Goal: Task Accomplishment & Management: Complete application form

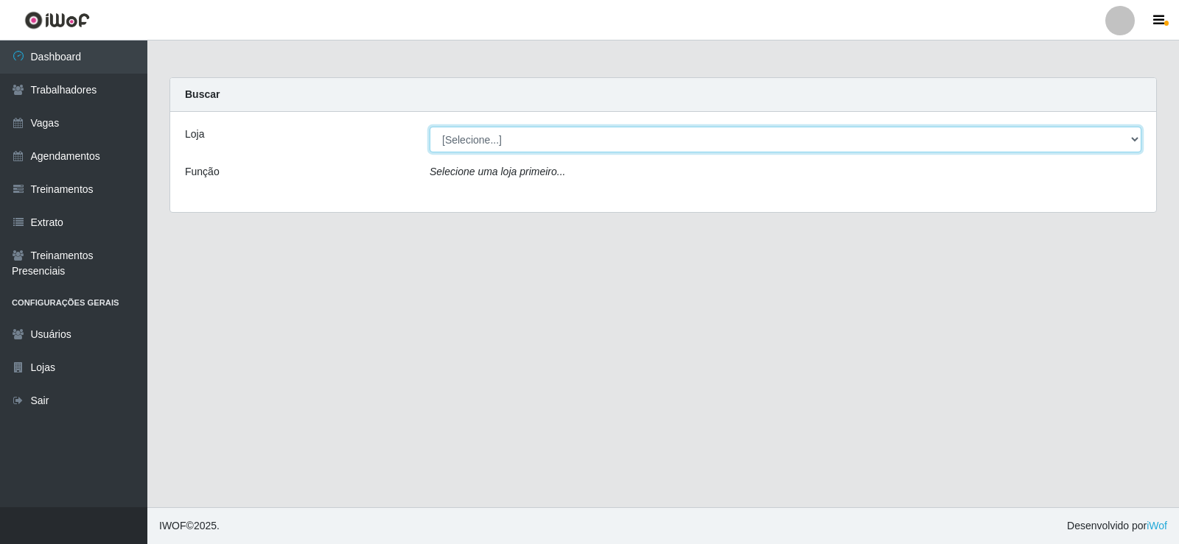
click at [468, 139] on select "[Selecione...] Iskisita Atakado - Centro de Distribuição" at bounding box center [785, 140] width 712 height 26
select select "425"
click at [429, 127] on select "[Selecione...] Iskisita Atakado - Centro de Distribuição" at bounding box center [785, 140] width 712 height 26
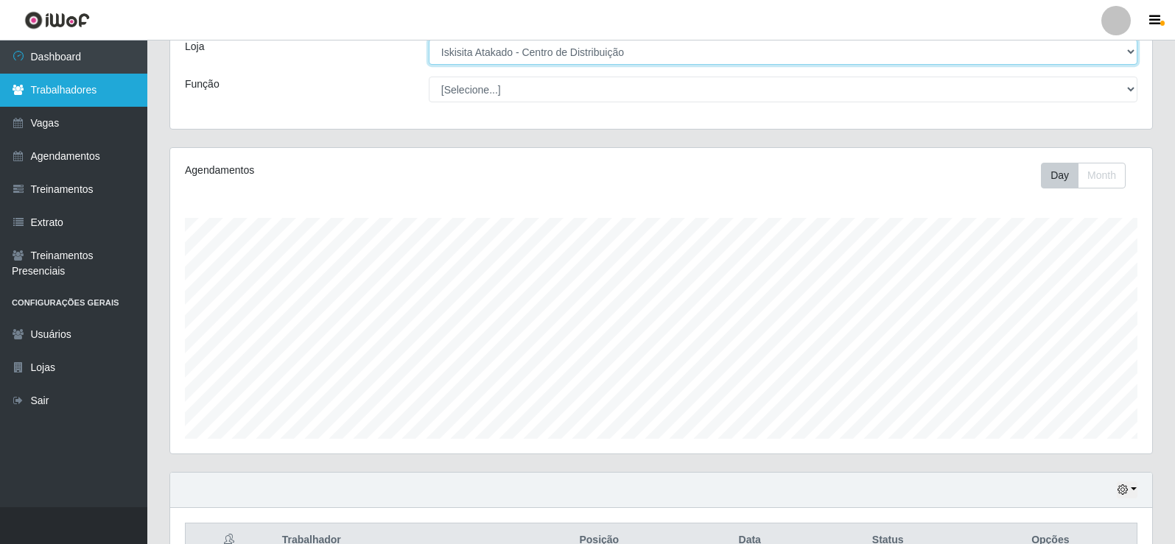
scroll to position [24, 0]
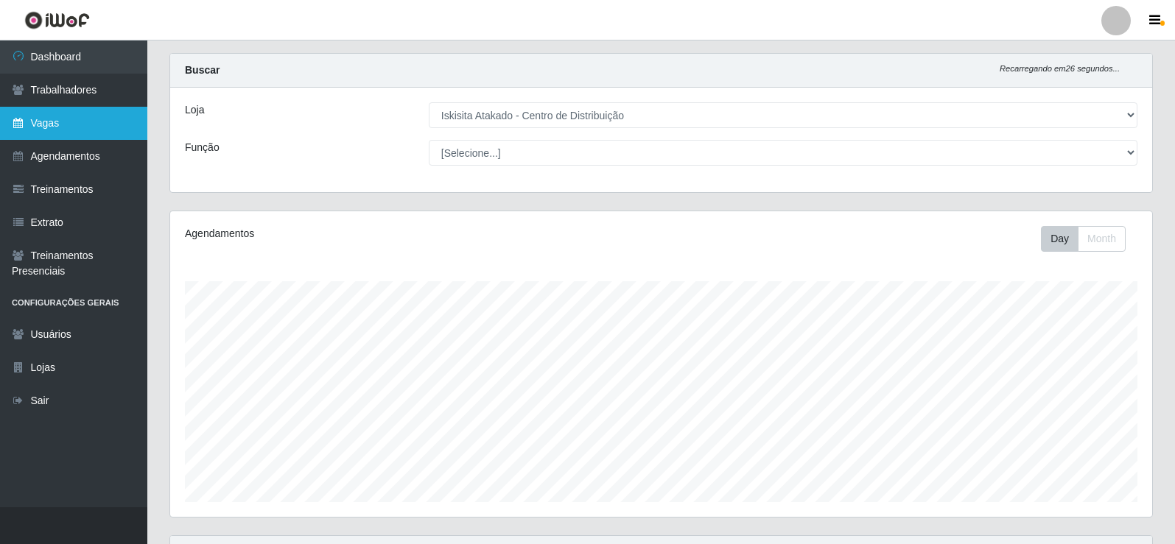
click at [75, 120] on link "Vagas" at bounding box center [73, 123] width 147 height 33
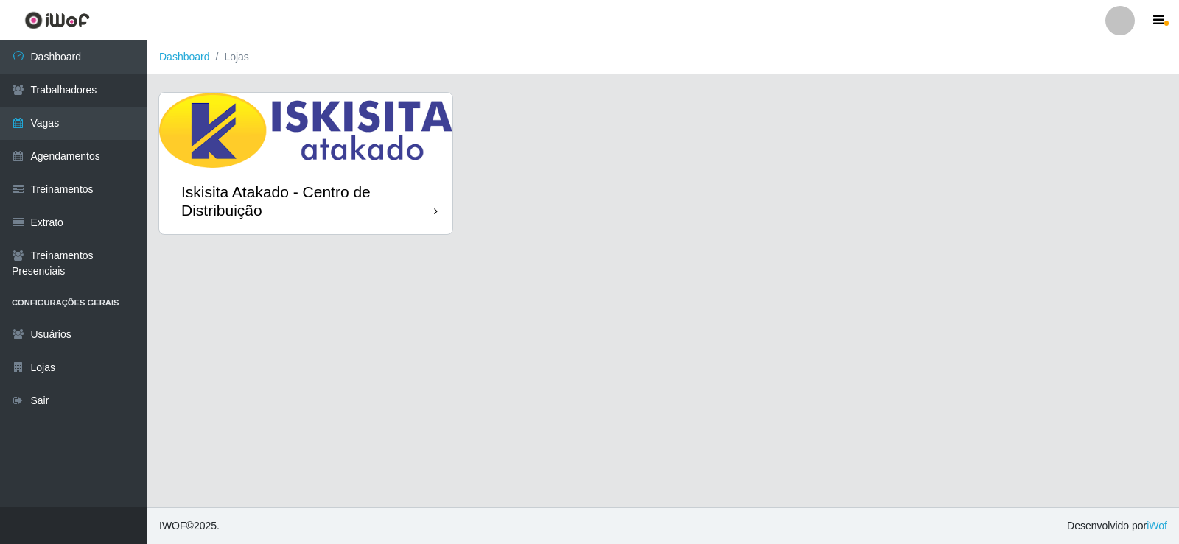
click at [266, 164] on div "Iskisita Atakado - Centro de Distribuição" at bounding box center [307, 201] width 253 height 37
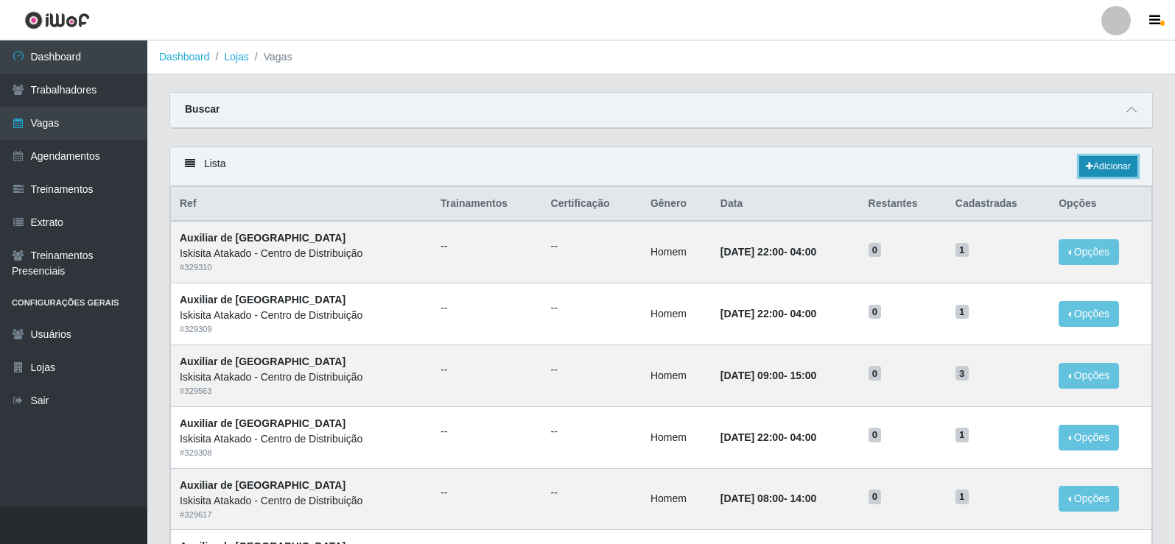
click at [468, 164] on link "Adicionar" at bounding box center [1108, 166] width 58 height 21
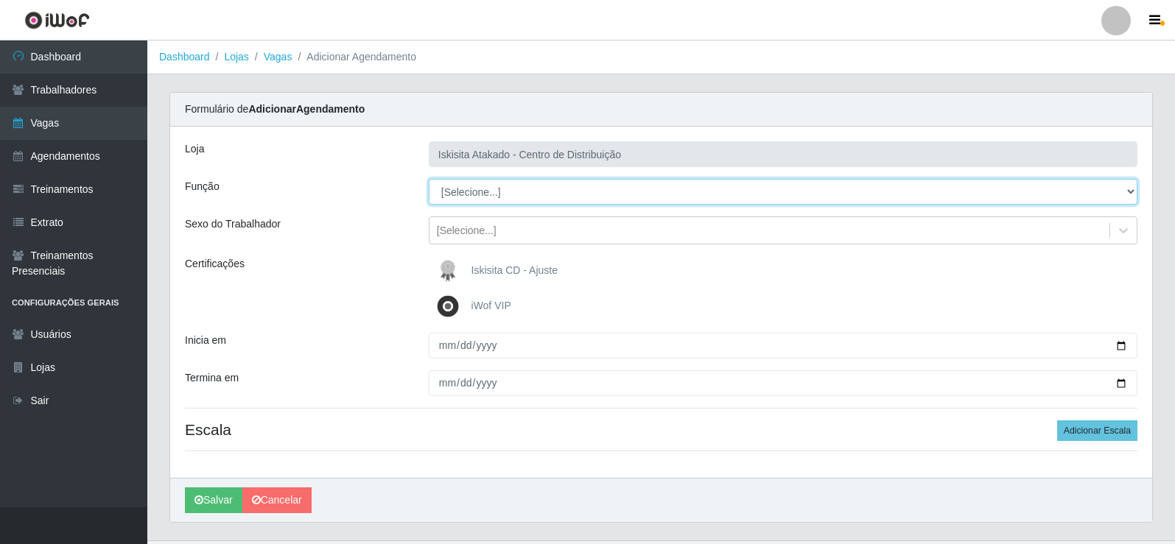
click at [468, 164] on select "[Selecione...] Auxiliar de Estoque Auxiliar de Estoque + Auxiliar de Estoque ++…" at bounding box center [783, 192] width 709 height 26
select select "75"
click at [429, 164] on select "[Selecione...] Auxiliar de Estoque Auxiliar de Estoque + Auxiliar de Estoque ++…" at bounding box center [783, 192] width 709 height 26
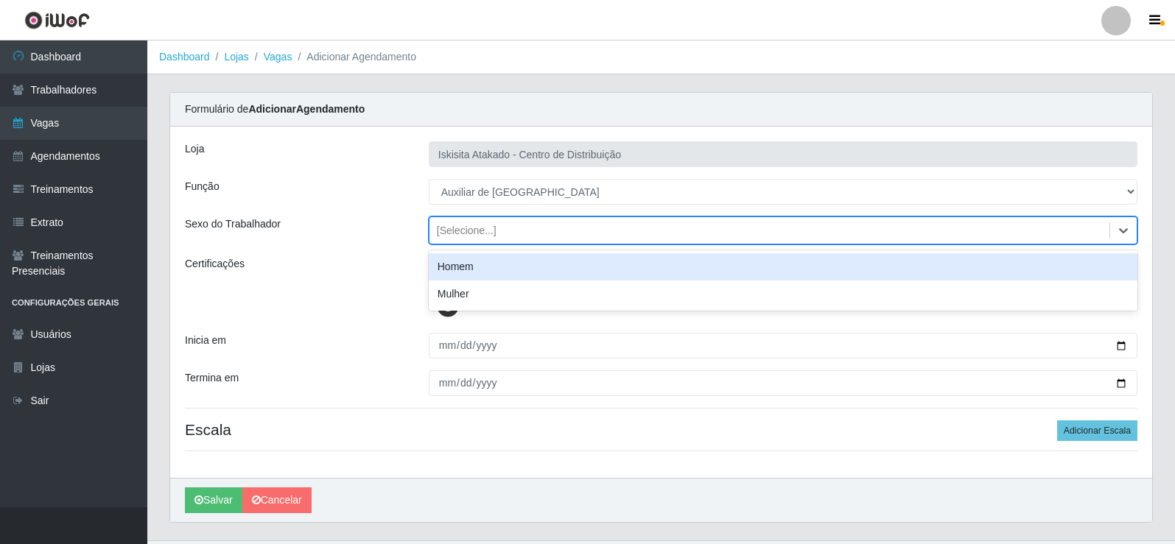
click at [468, 164] on div "[Selecione...]" at bounding box center [769, 231] width 680 height 24
click at [468, 164] on div "Homem" at bounding box center [783, 266] width 709 height 27
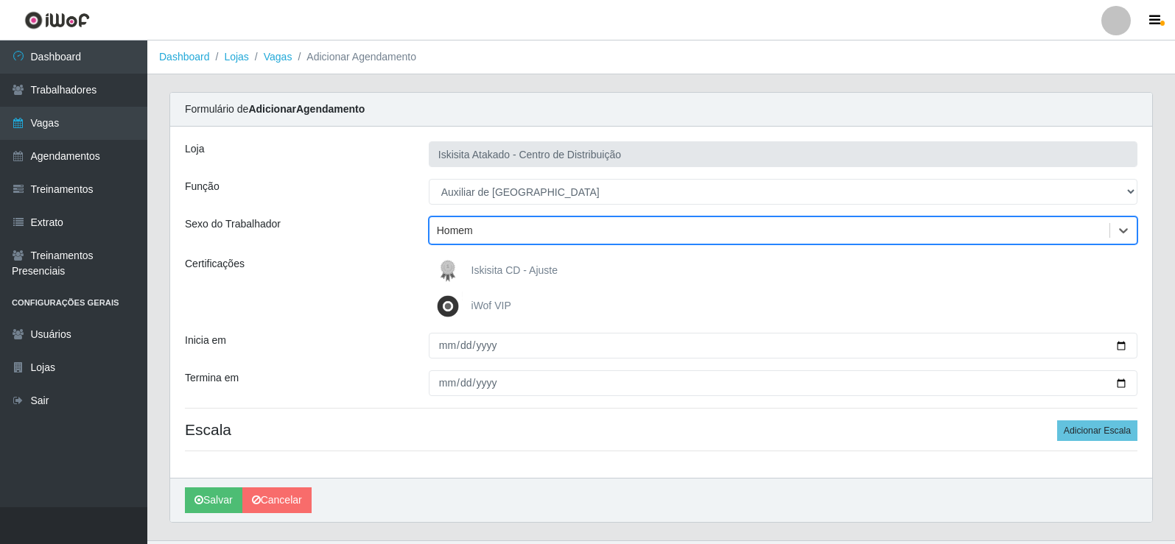
click at [442, 164] on img at bounding box center [450, 306] width 35 height 29
click at [0, 0] on input "iWof VIP" at bounding box center [0, 0] width 0 height 0
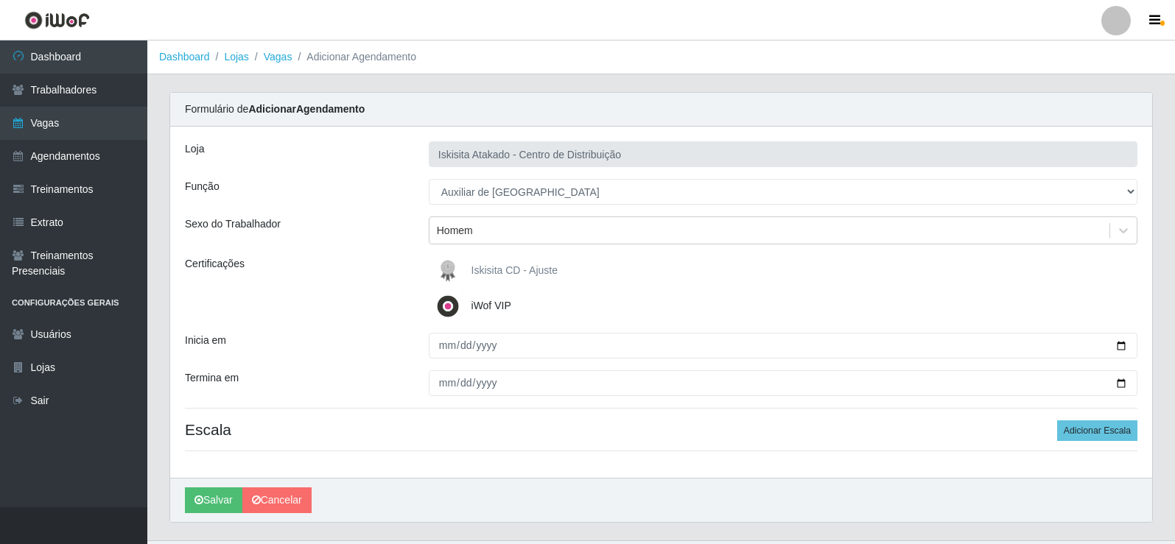
click at [451, 164] on img at bounding box center [450, 306] width 35 height 29
click at [0, 0] on input "iWof VIP" at bounding box center [0, 0] width 0 height 0
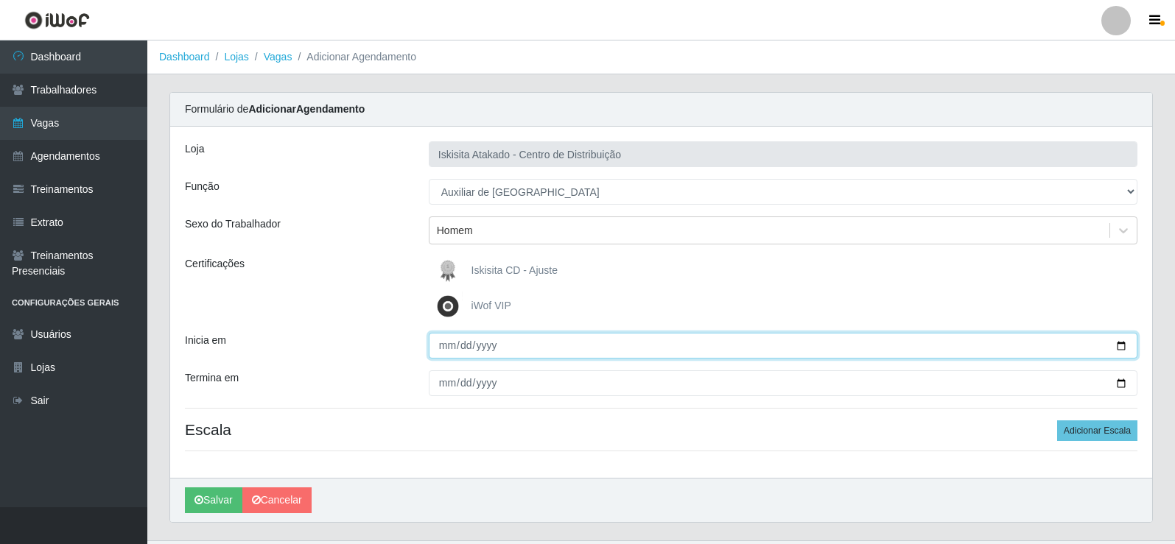
click at [449, 164] on input "Inicia em" at bounding box center [783, 346] width 709 height 26
type input "[DATE]"
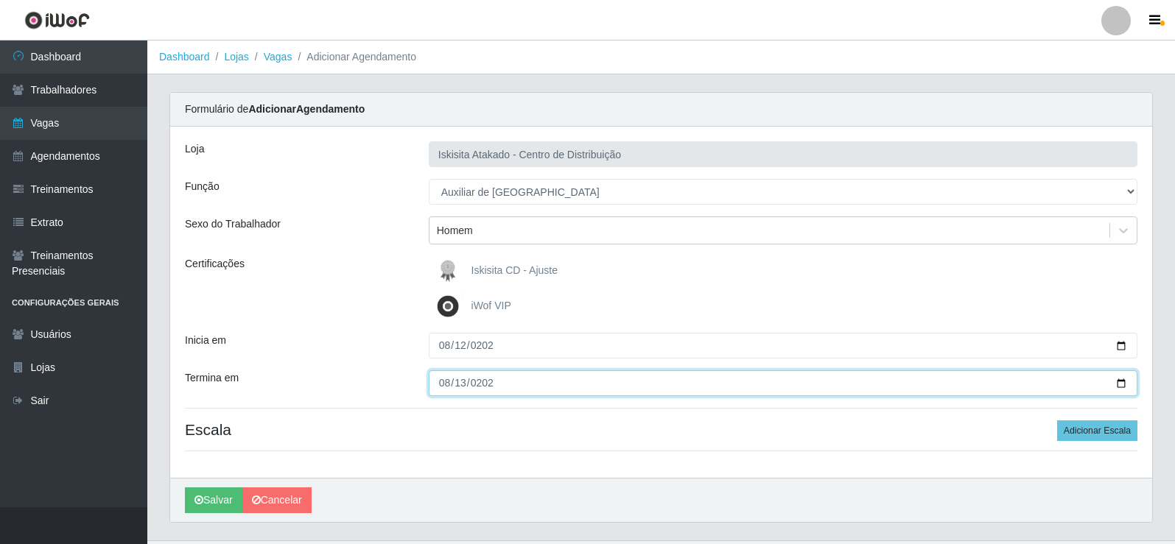
type input "[DATE]"
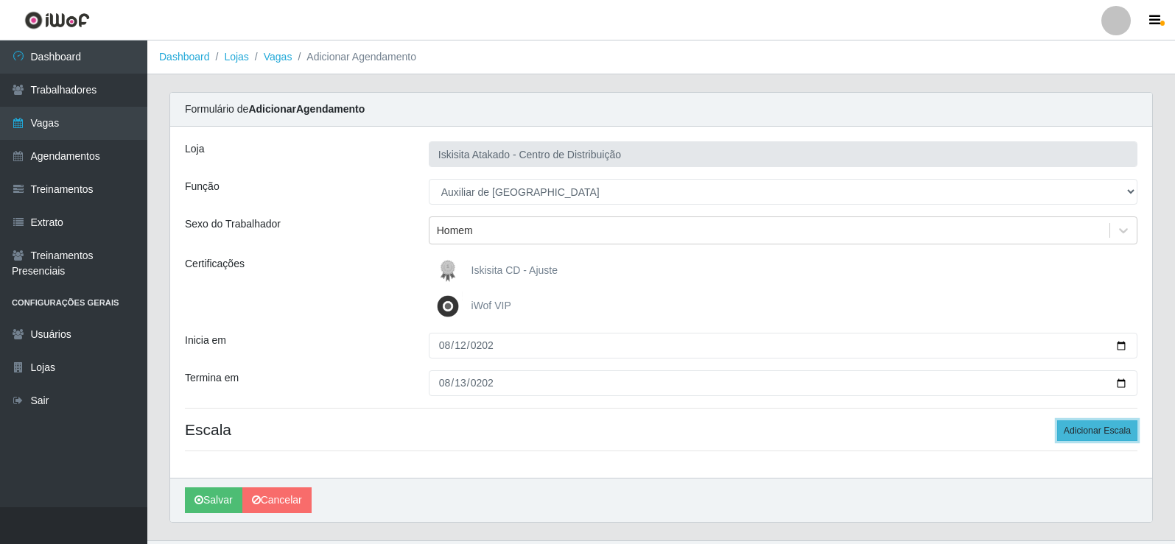
click at [468, 164] on button "Adicionar Escala" at bounding box center [1097, 431] width 80 height 21
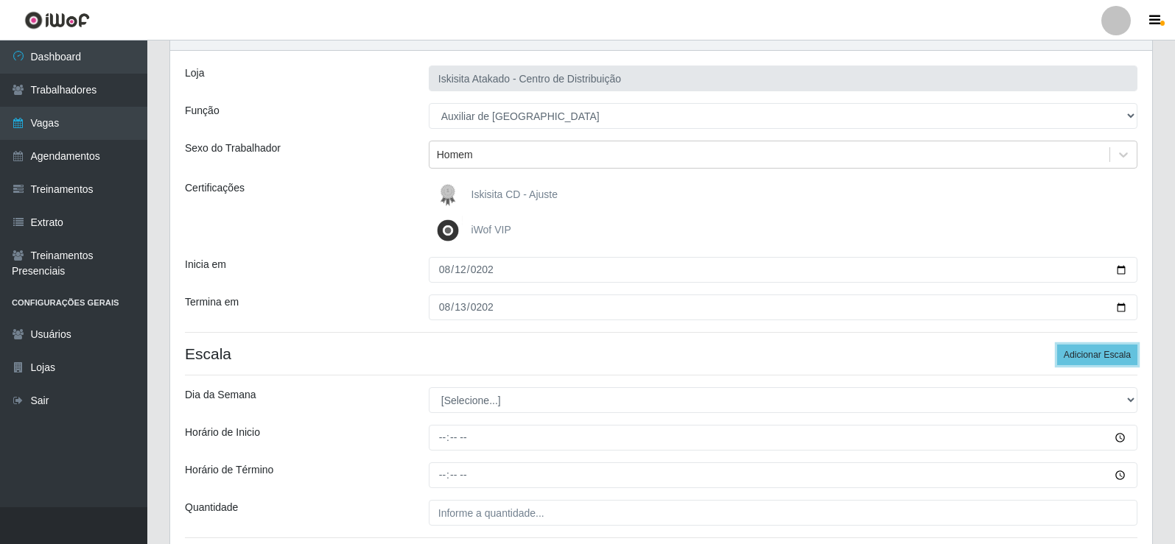
scroll to position [147, 0]
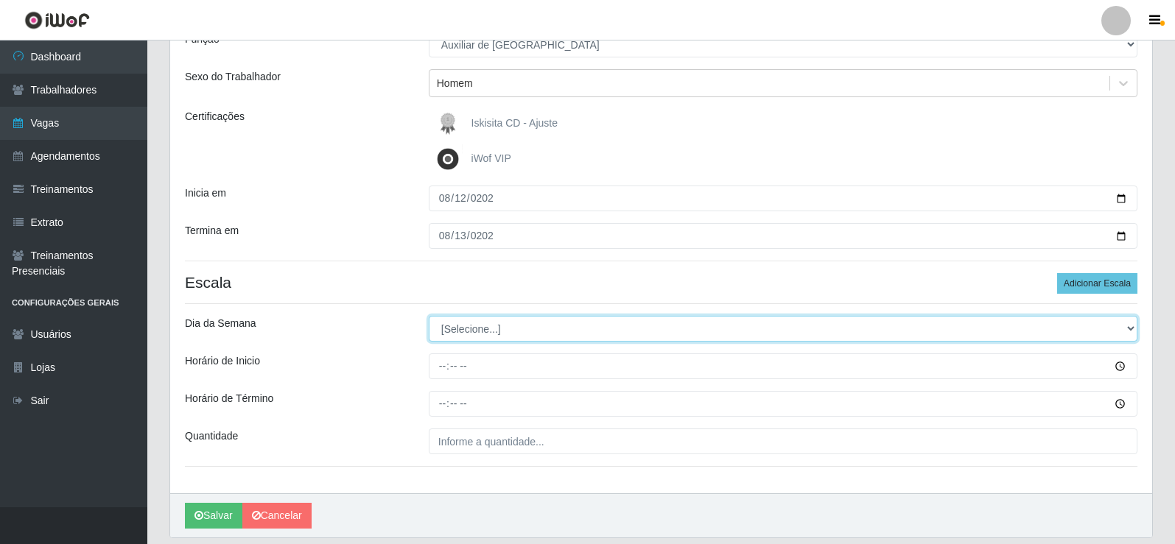
click at [468, 164] on select "[Selecione...] Segunda Terça Quarta Quinta Sexta Sábado Domingo" at bounding box center [783, 329] width 709 height 26
select select "2"
click at [429, 164] on select "[Selecione...] Segunda Terça Quarta Quinta Sexta Sábado Domingo" at bounding box center [783, 329] width 709 height 26
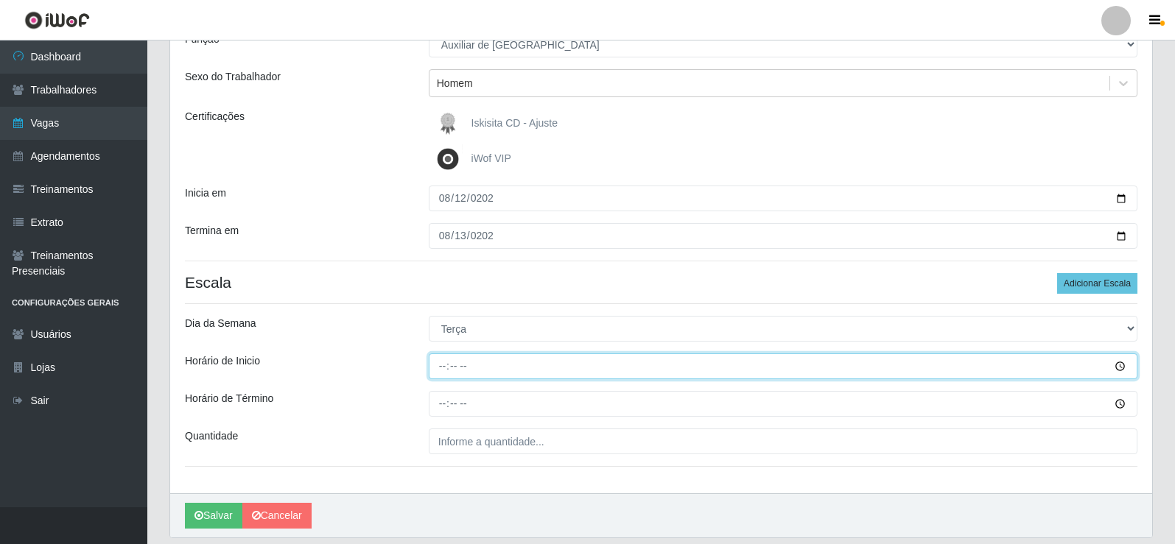
click at [449, 164] on input "Horário de Inicio" at bounding box center [783, 367] width 709 height 26
type input "15:00"
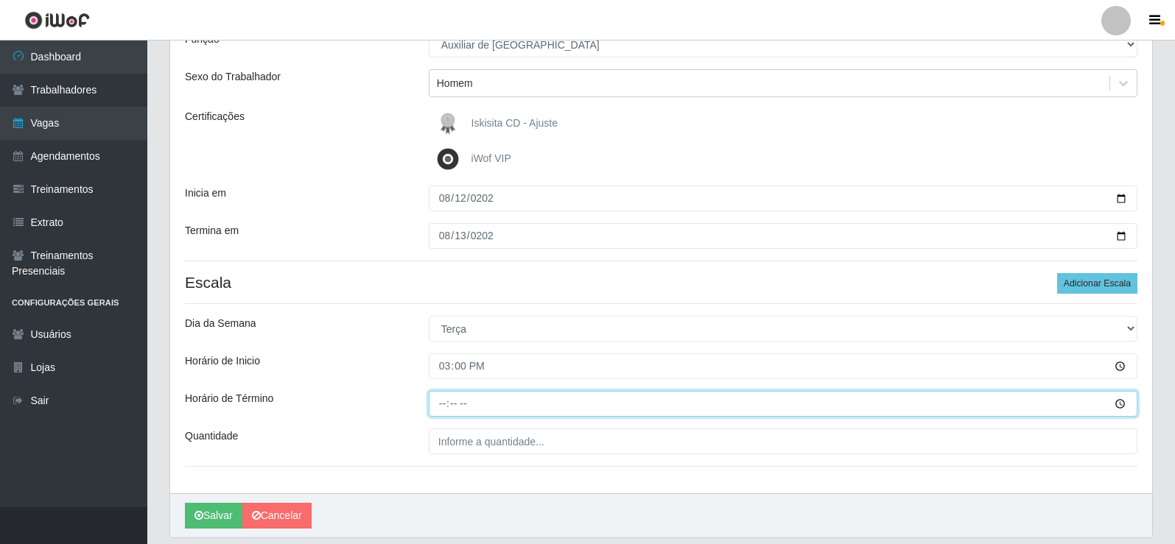
type input "21:00"
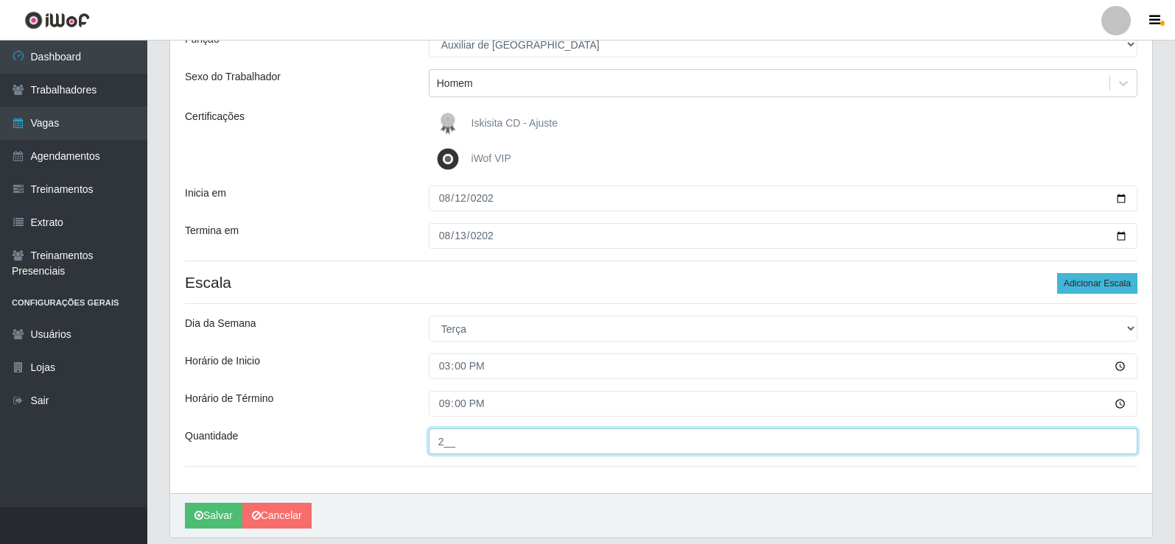
type input "2__"
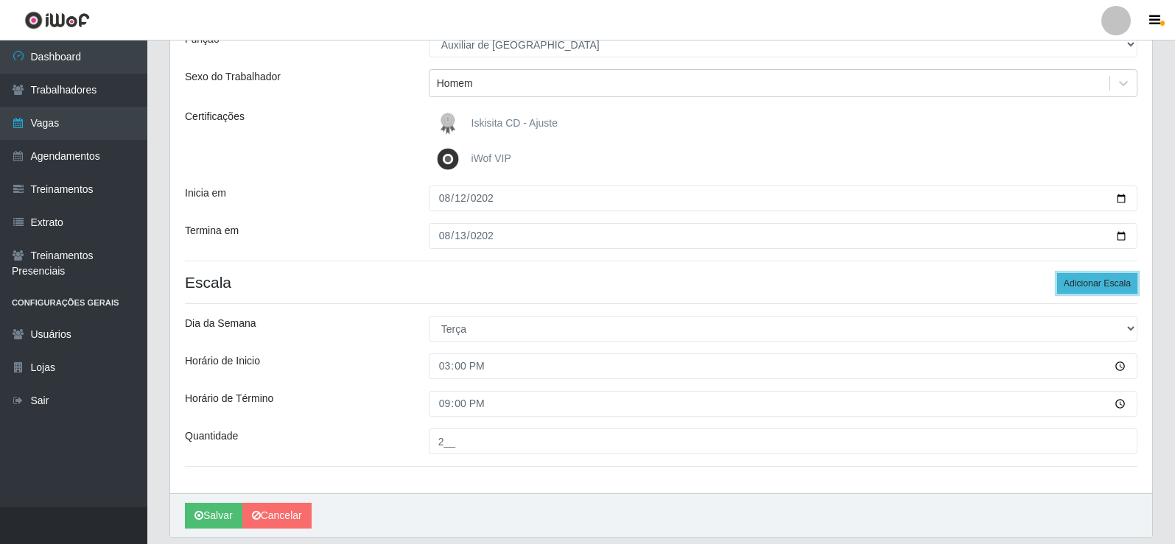
click at [468, 164] on button "Adicionar Escala" at bounding box center [1097, 283] width 80 height 21
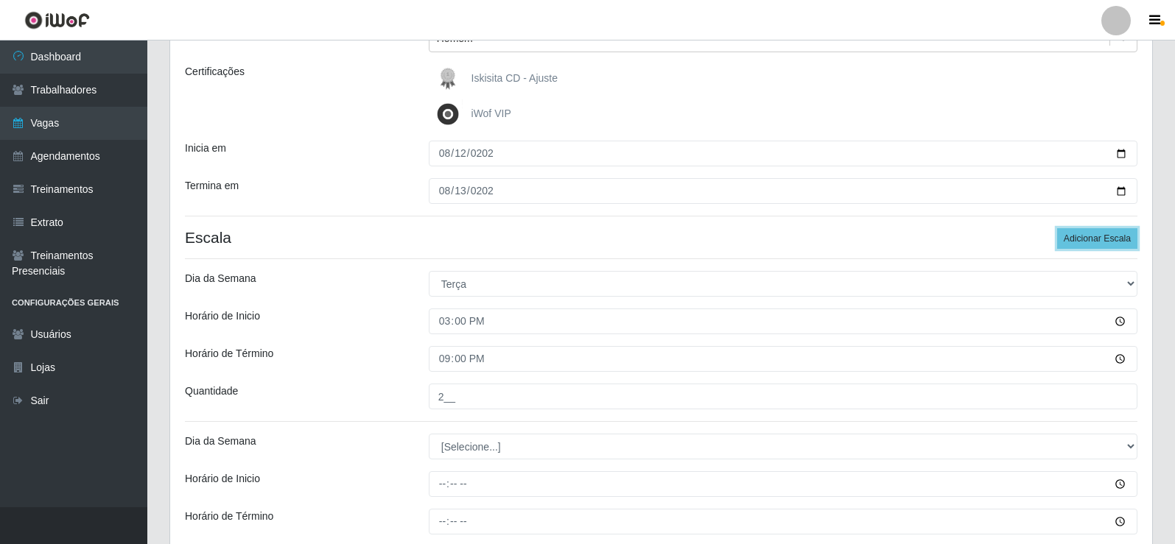
scroll to position [295, 0]
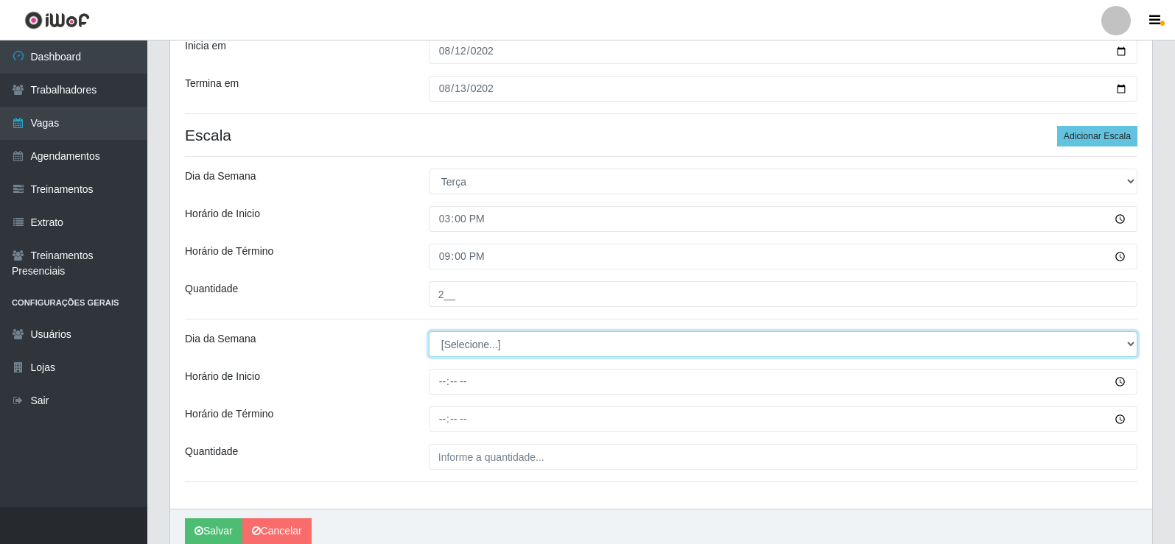
click at [468, 164] on select "[Selecione...] Segunda Terça Quarta Quinta Sexta Sábado Domingo" at bounding box center [783, 344] width 709 height 26
select select "3"
click at [429, 164] on select "[Selecione...] Segunda Terça Quarta Quinta Sexta Sábado Domingo" at bounding box center [783, 344] width 709 height 26
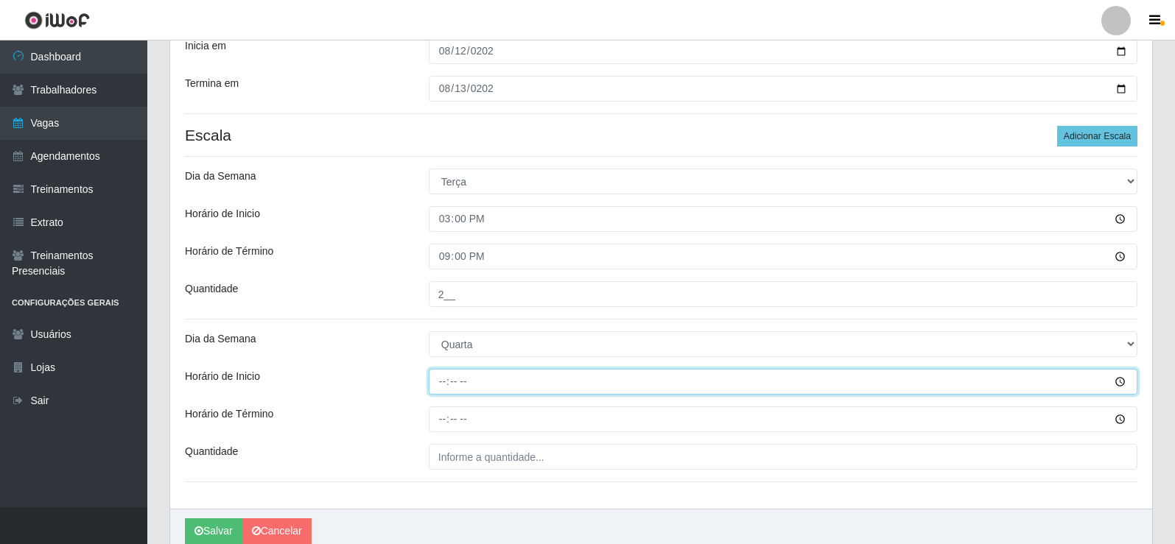
click at [449, 164] on input "Horário de Inicio" at bounding box center [783, 382] width 709 height 26
type input "08:00"
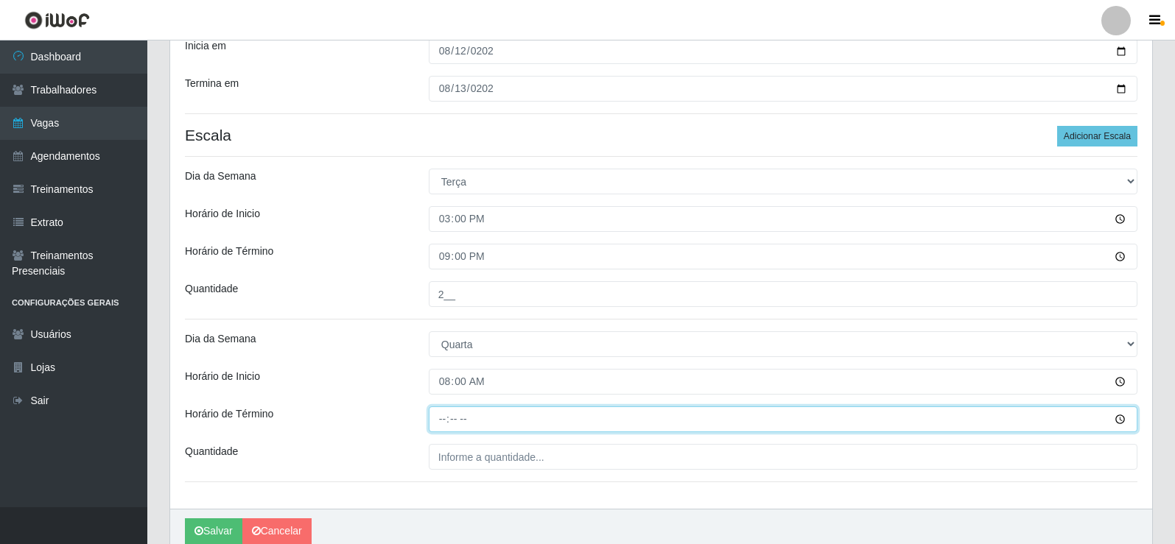
type input "14:00"
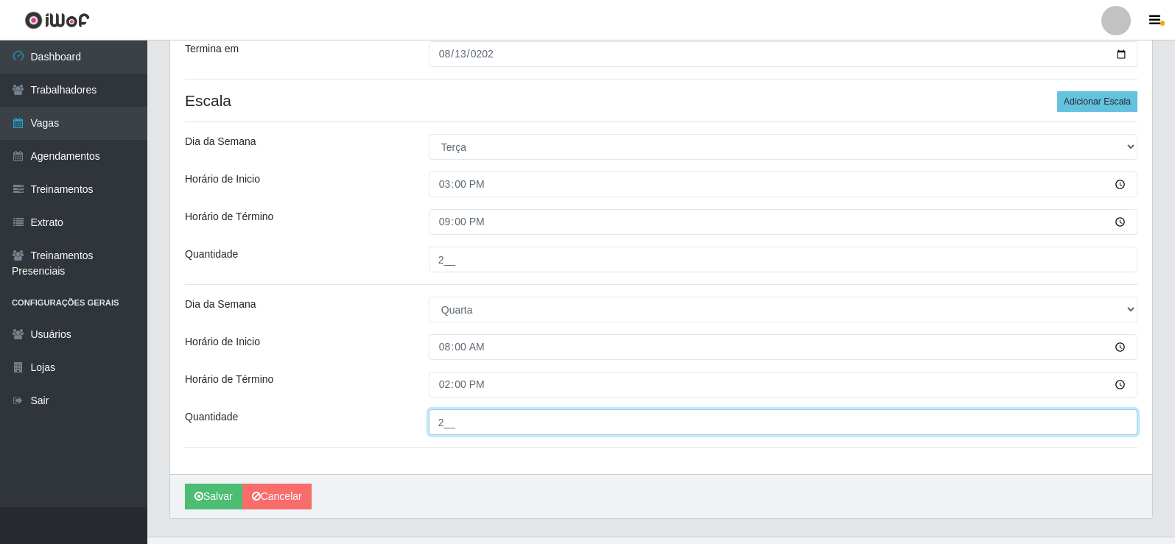
scroll to position [359, 0]
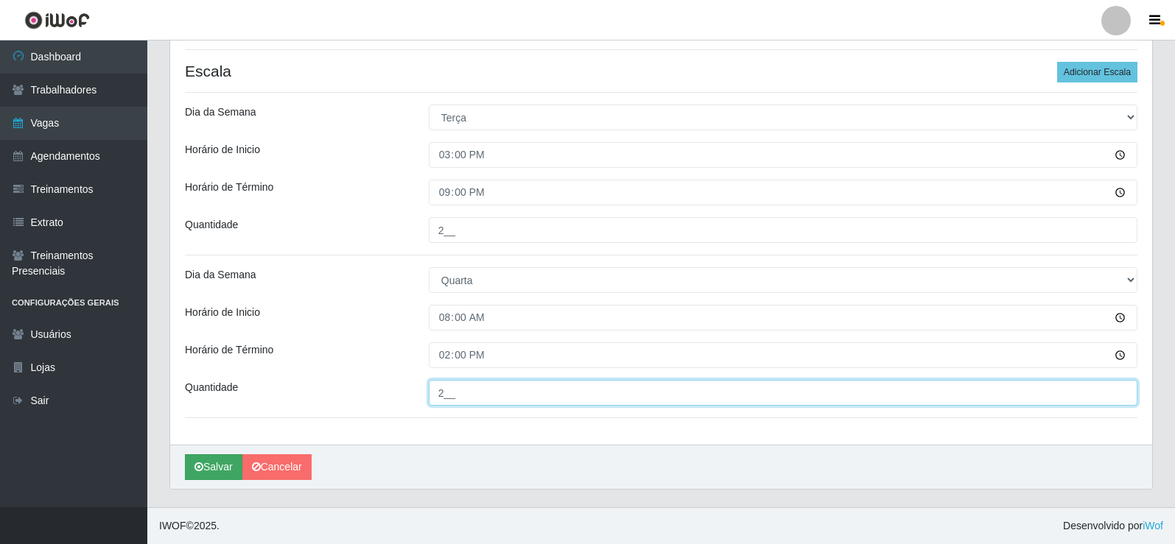
type input "2__"
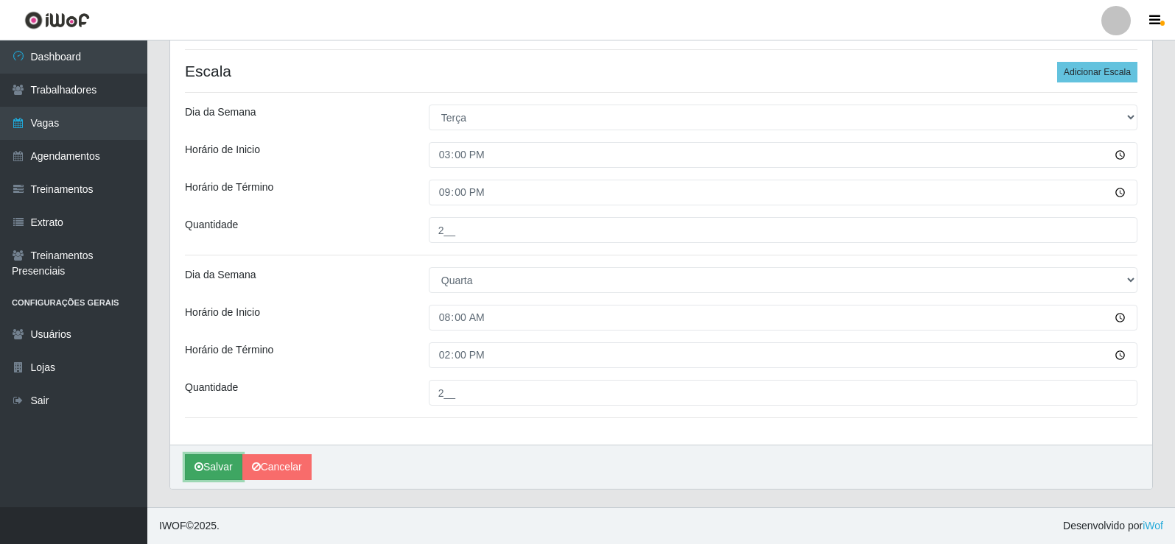
click at [208, 164] on button "Salvar" at bounding box center [213, 467] width 57 height 26
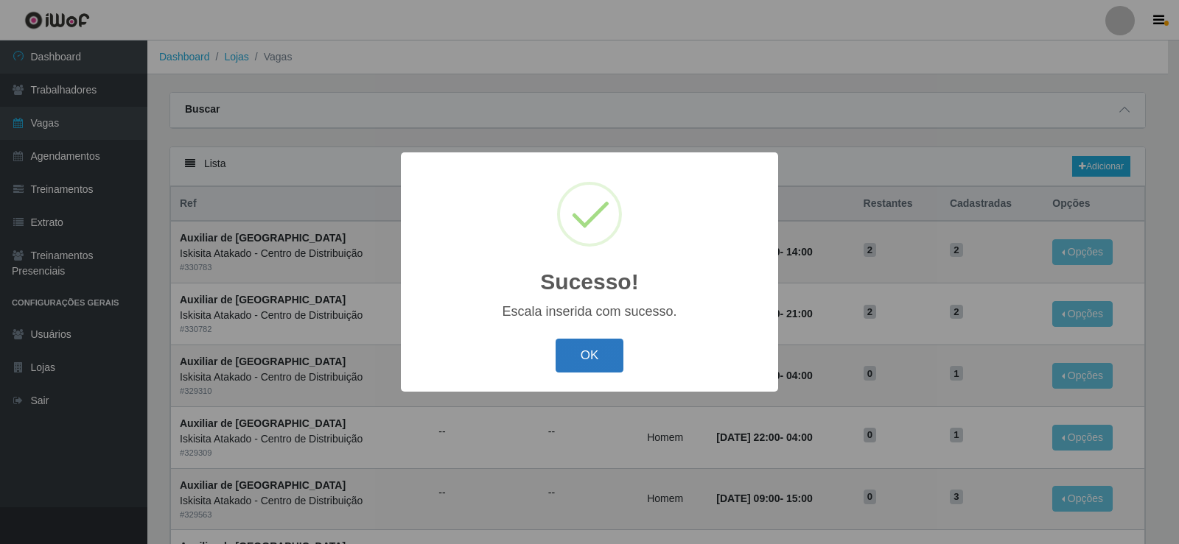
click at [468, 164] on button "OK" at bounding box center [589, 356] width 69 height 35
